Goal: Task Accomplishment & Management: Use online tool/utility

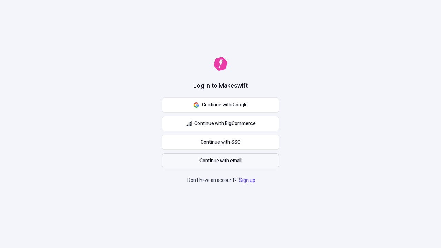
click at [220, 161] on span "Continue with email" at bounding box center [220, 161] width 42 height 8
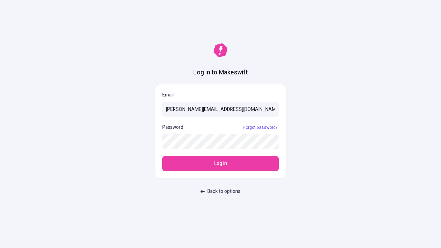
type input "[PERSON_NAME][EMAIL_ADDRESS][DOMAIN_NAME]"
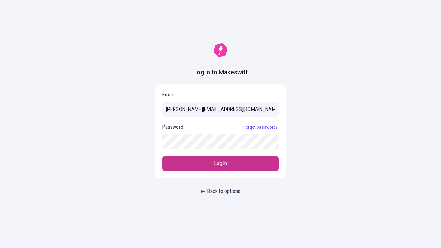
click at [220, 164] on span "Log in" at bounding box center [220, 164] width 13 height 8
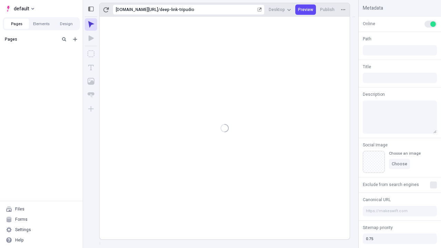
type input "/deep-link-tripudio"
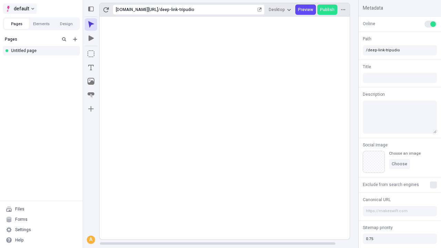
click at [19, 9] on span "default" at bounding box center [21, 8] width 15 height 8
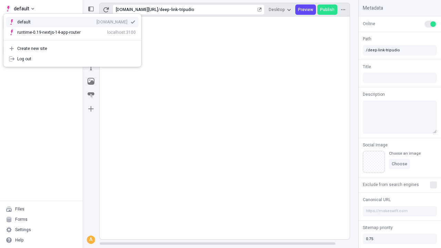
click at [96, 21] on div "[DOMAIN_NAME]" at bounding box center [111, 22] width 31 height 6
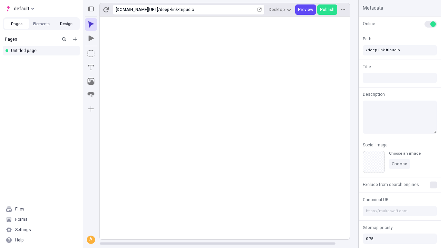
click at [66, 24] on button "Design" at bounding box center [66, 24] width 25 height 10
